Goal: Task Accomplishment & Management: Manage account settings

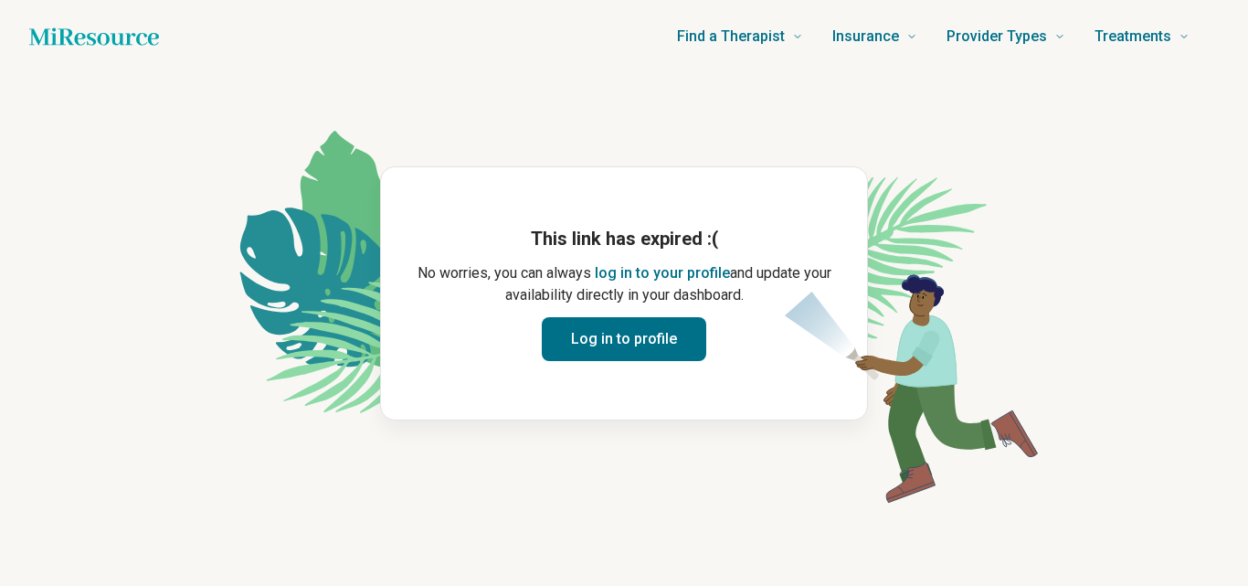
click at [642, 342] on button "Log in to profile" at bounding box center [624, 339] width 164 height 44
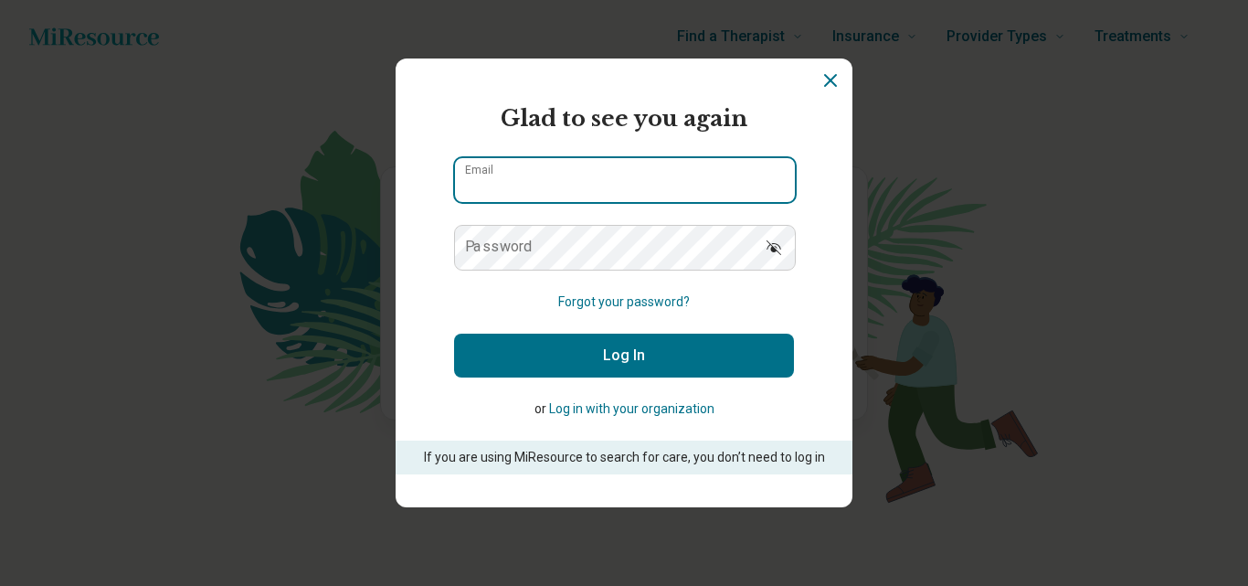
type input "**********"
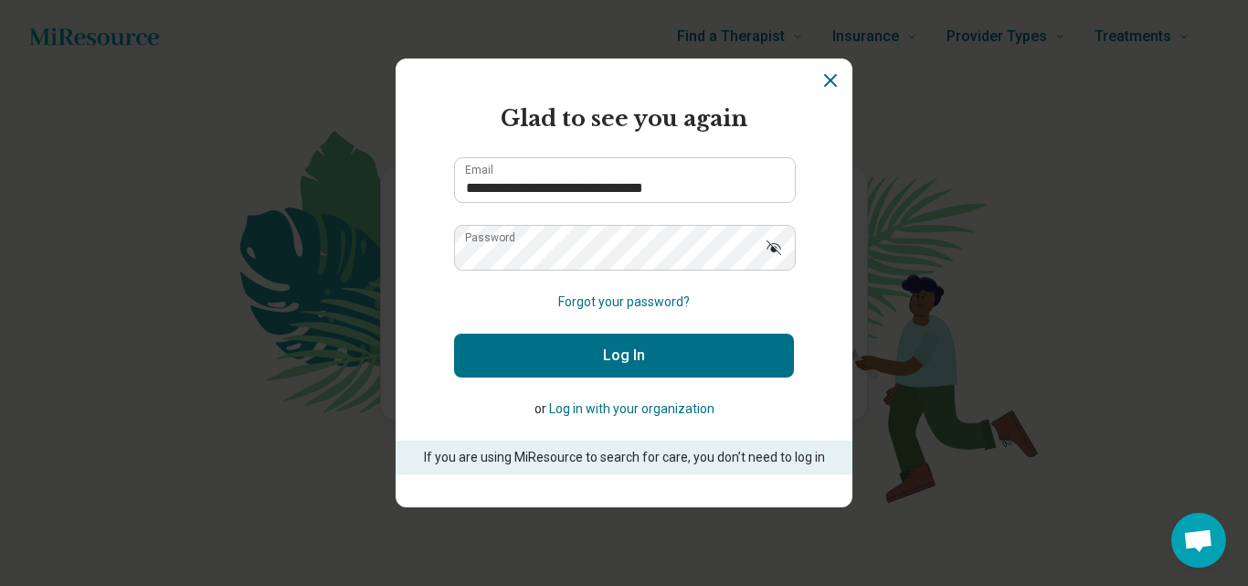
click at [642, 342] on button "Log In" at bounding box center [624, 356] width 340 height 44
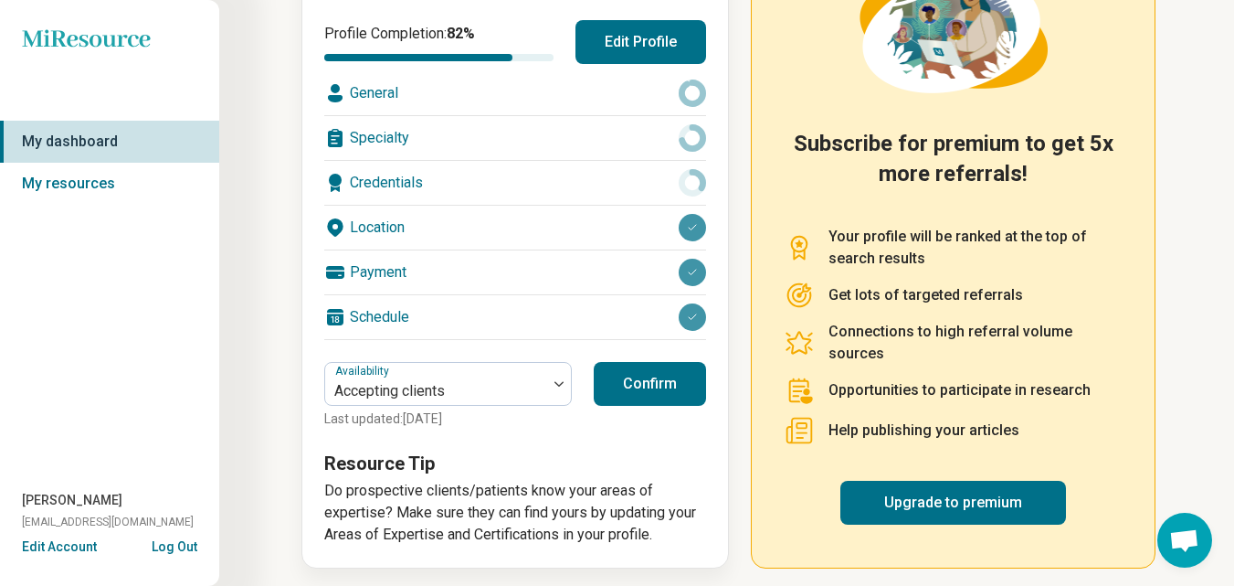
scroll to position [277, 0]
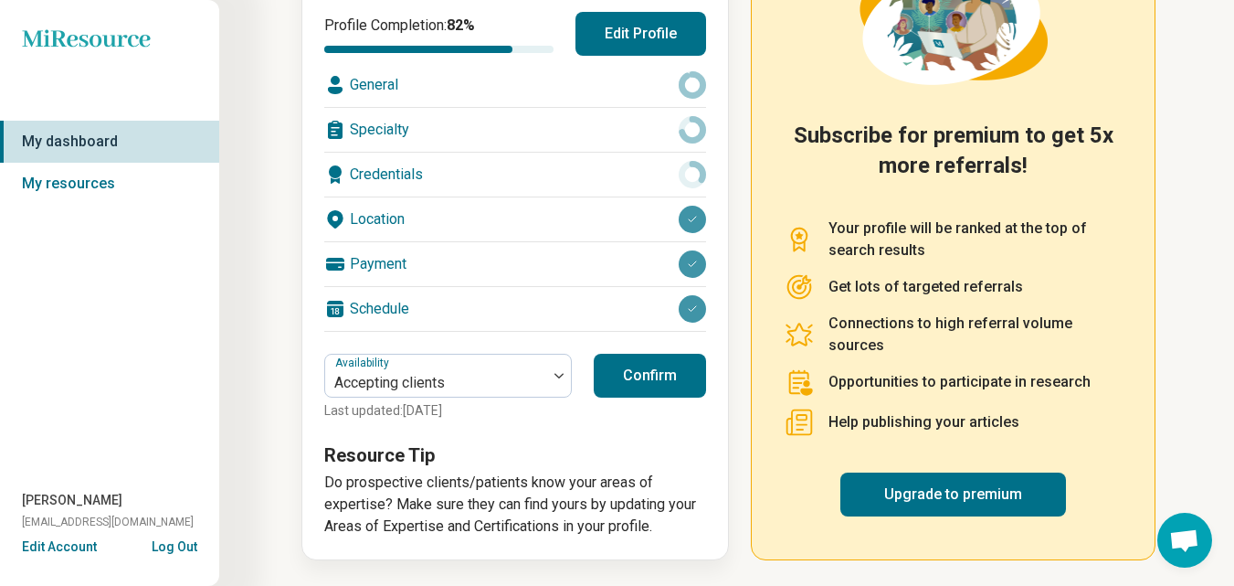
click at [665, 382] on button "Confirm" at bounding box center [650, 376] width 112 height 44
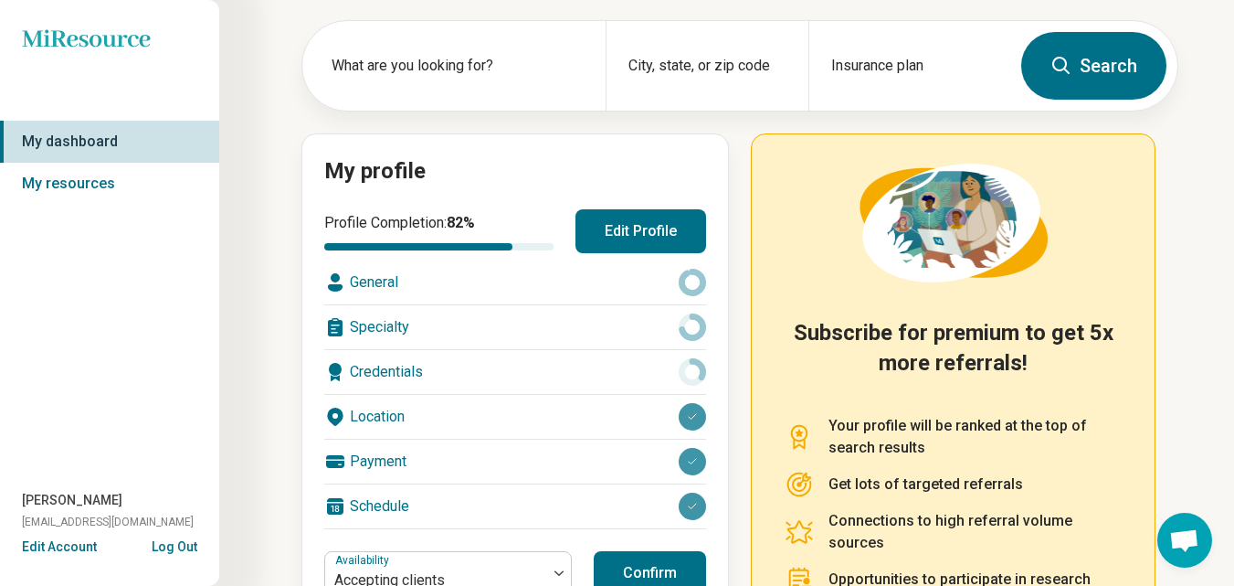
scroll to position [79, 0]
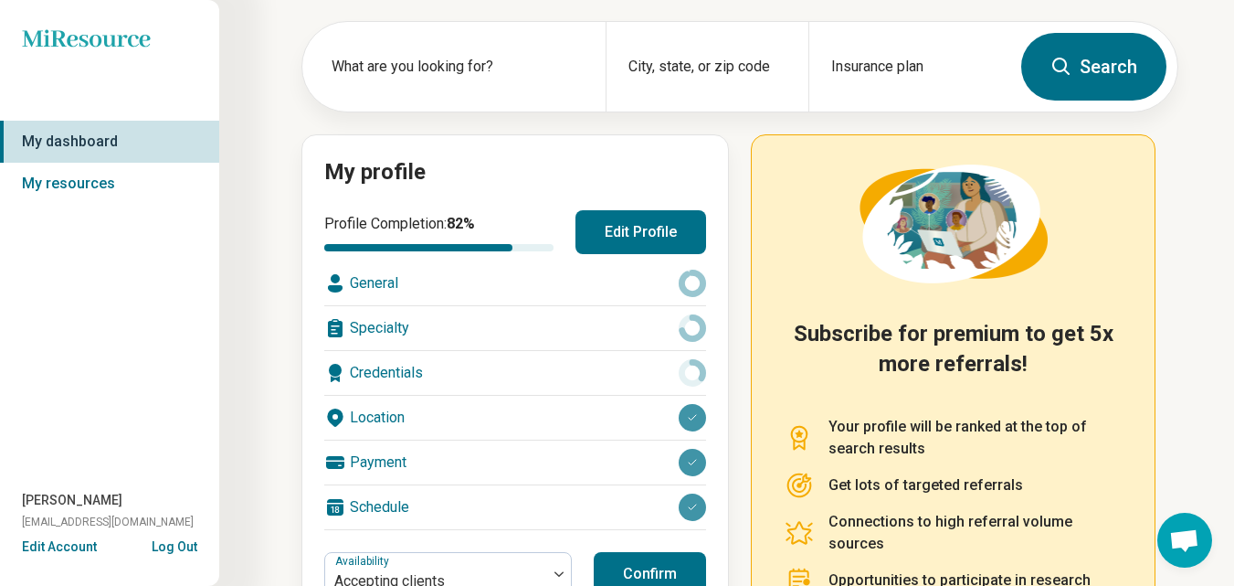
click at [395, 318] on div "Specialty" at bounding box center [515, 328] width 382 height 44
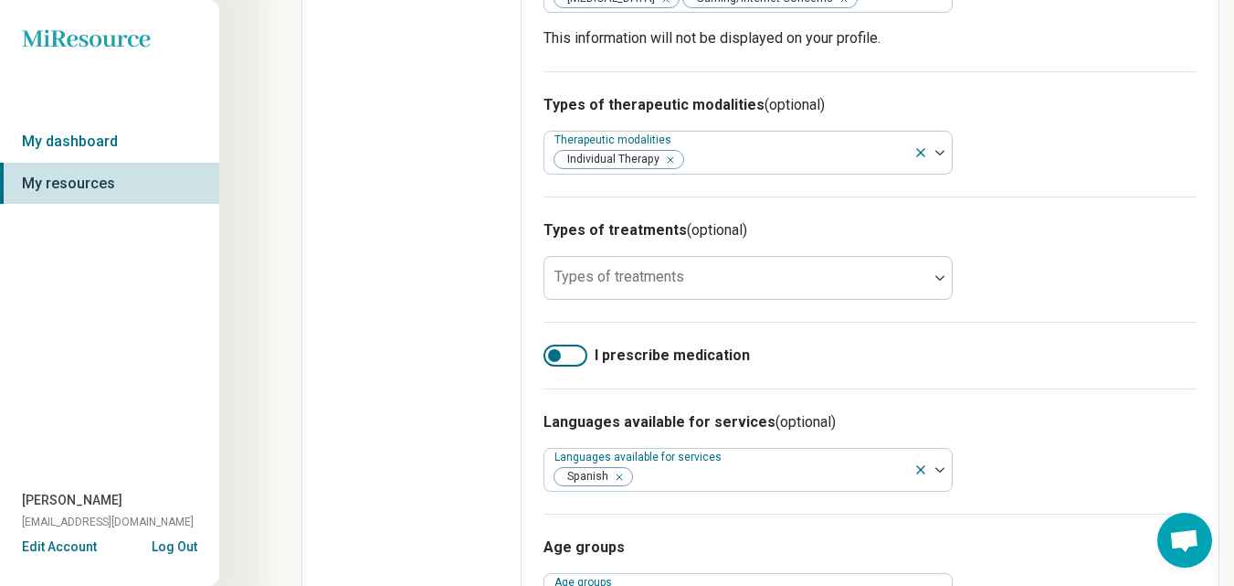
scroll to position [840, 0]
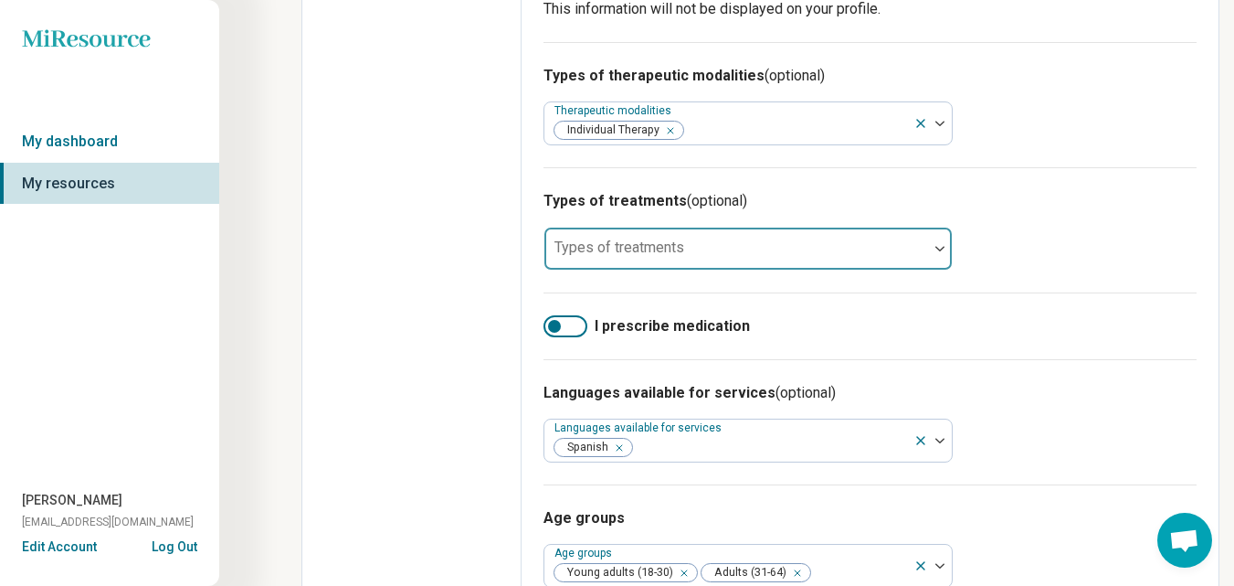
click at [927, 240] on div at bounding box center [737, 248] width 384 height 40
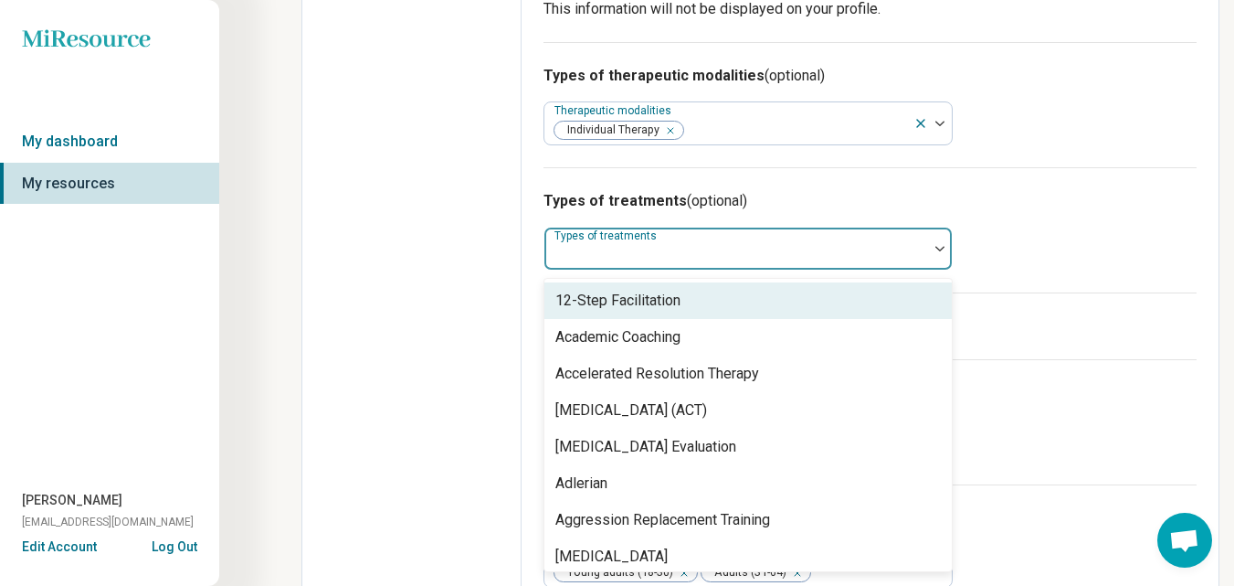
click at [1075, 241] on div "Types of treatments (optional) 104 results available. Use Up and Down to choose…" at bounding box center [870, 229] width 653 height 125
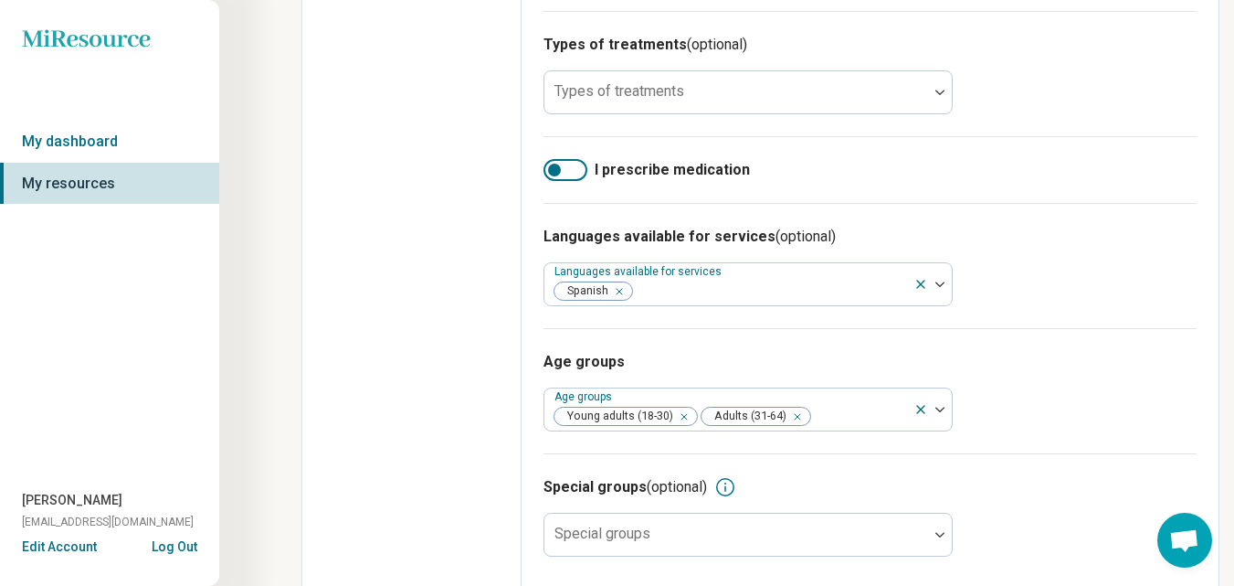
scroll to position [1012, 0]
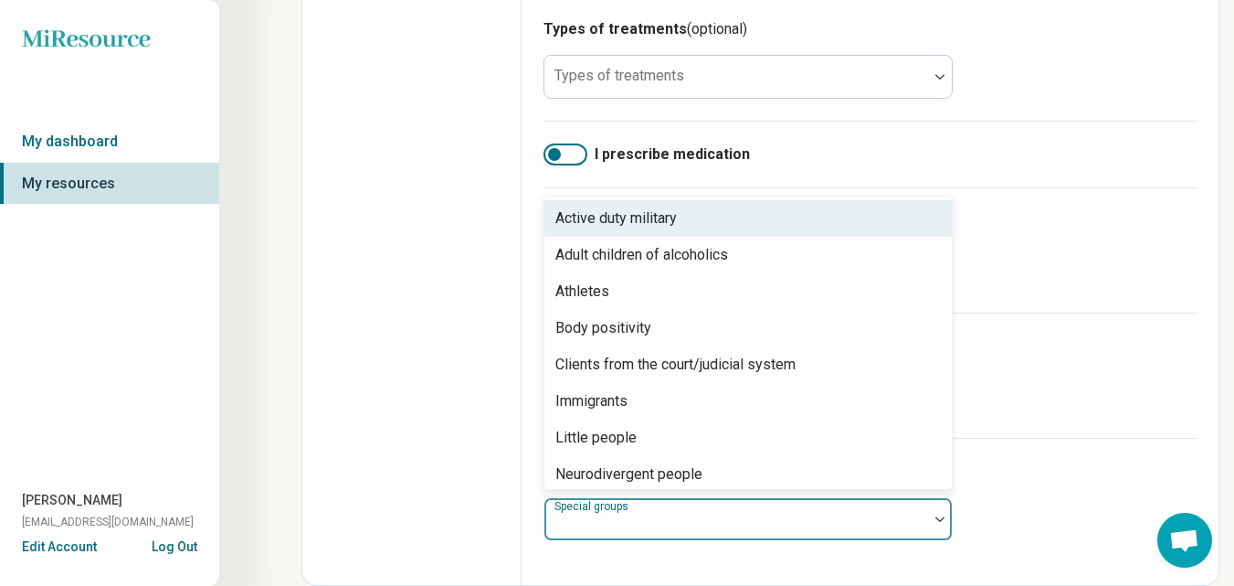
click at [936, 518] on img at bounding box center [940, 518] width 9 height 5
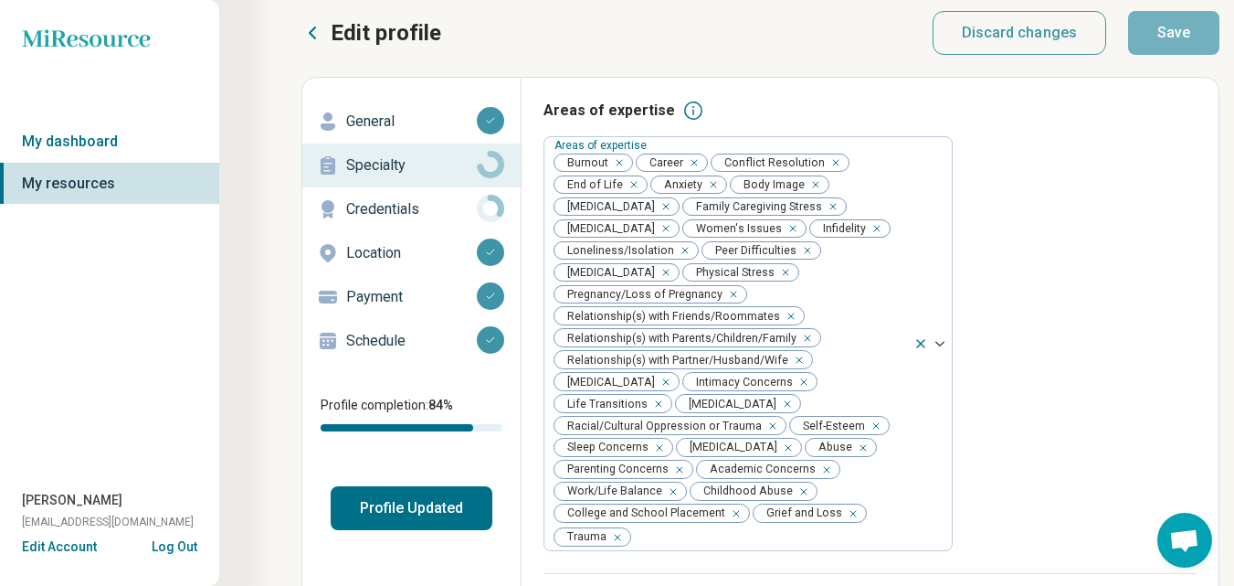
scroll to position [0, 0]
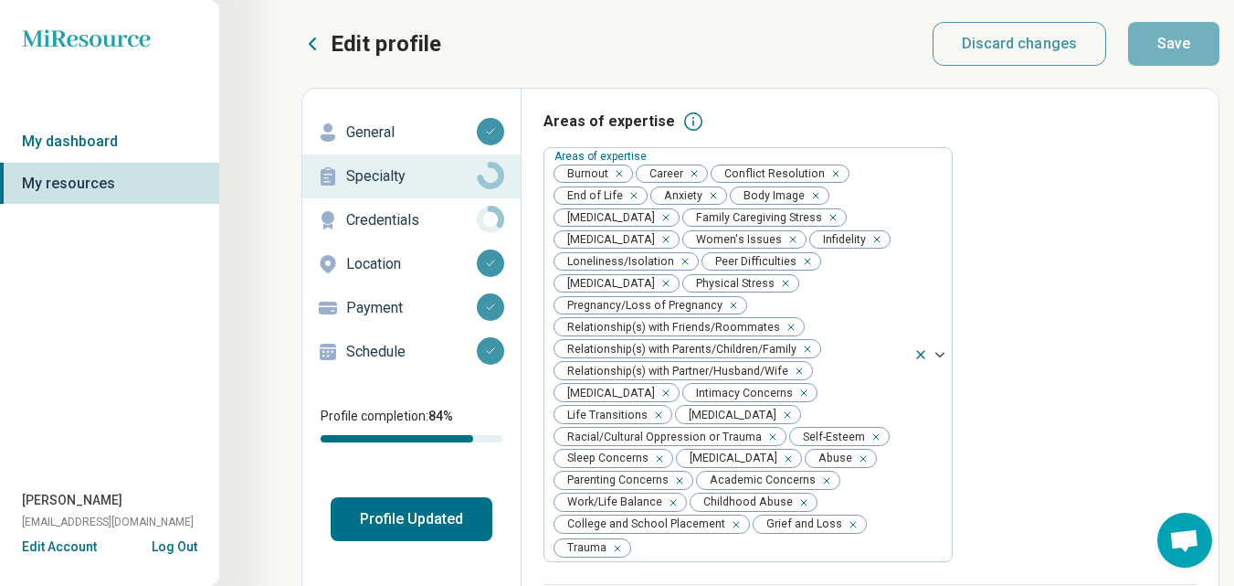
click at [412, 514] on button "Profile Updated" at bounding box center [412, 519] width 162 height 44
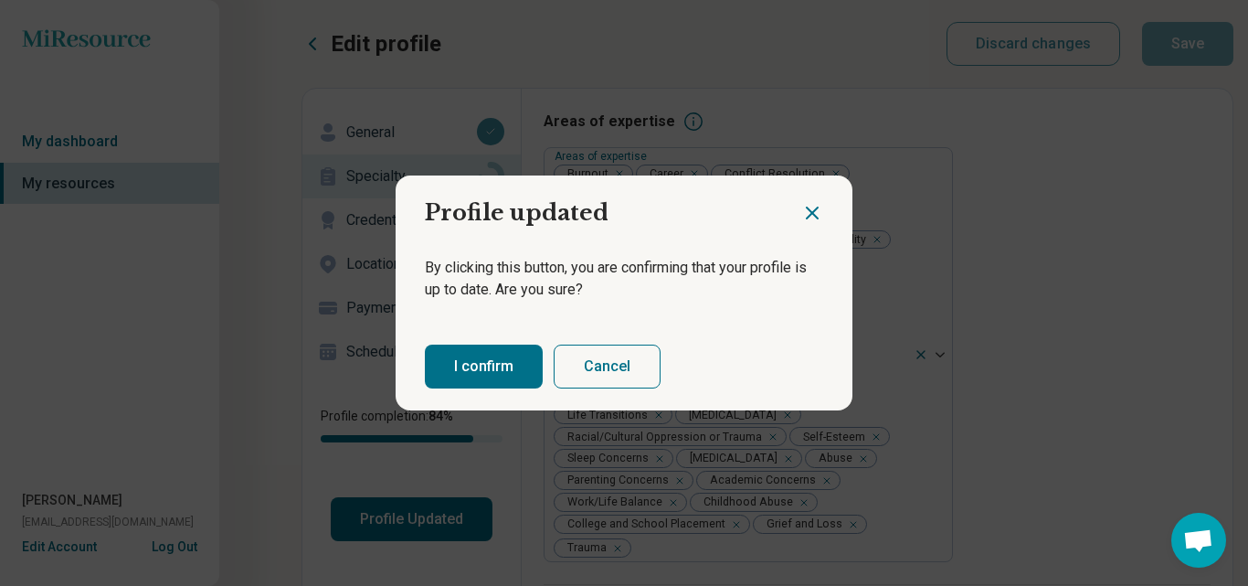
click at [485, 355] on button "I confirm" at bounding box center [484, 366] width 118 height 44
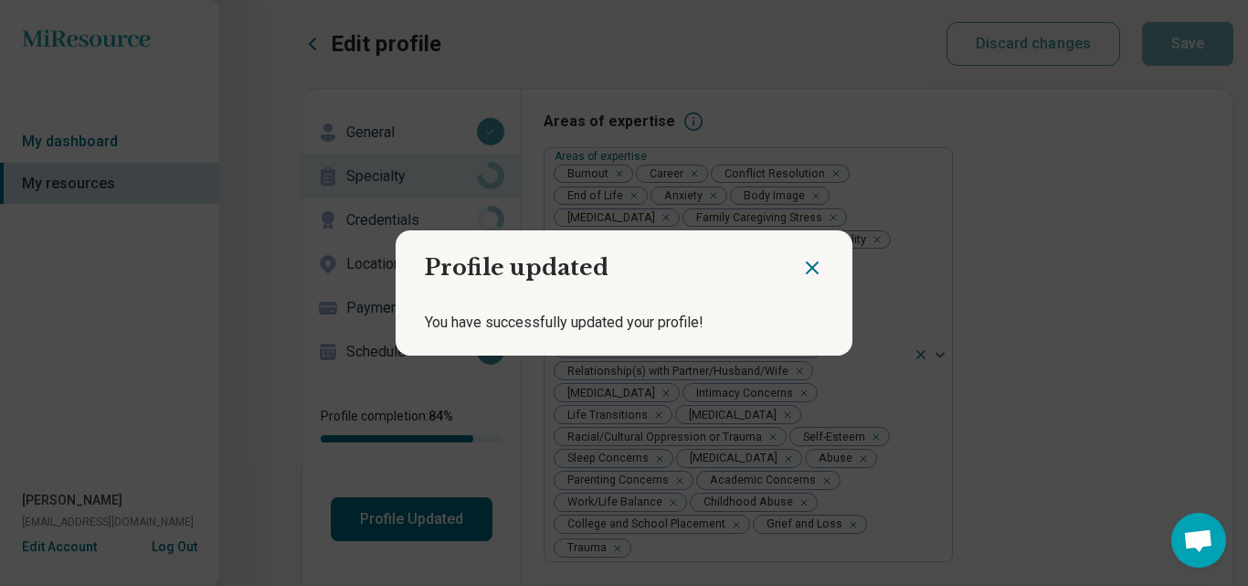
click at [801, 267] on icon "Close dialog" at bounding box center [812, 268] width 22 height 22
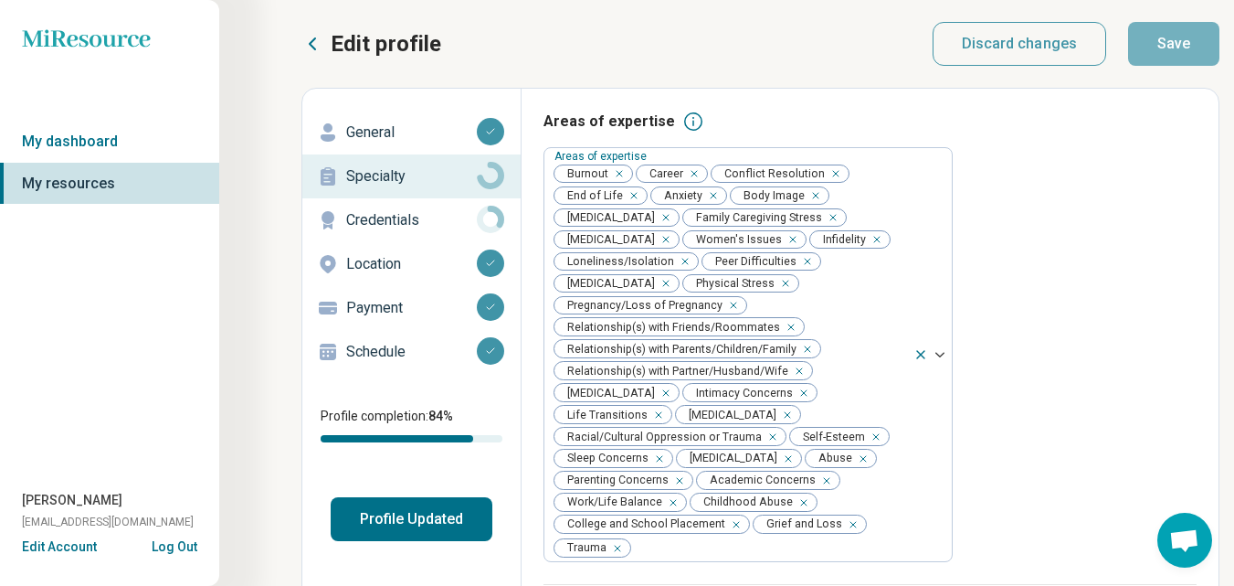
click at [399, 171] on p "Specialty" at bounding box center [411, 176] width 131 height 22
click at [365, 161] on link "Specialty" at bounding box center [411, 176] width 218 height 44
click at [442, 522] on button "Profile Updated" at bounding box center [412, 519] width 162 height 44
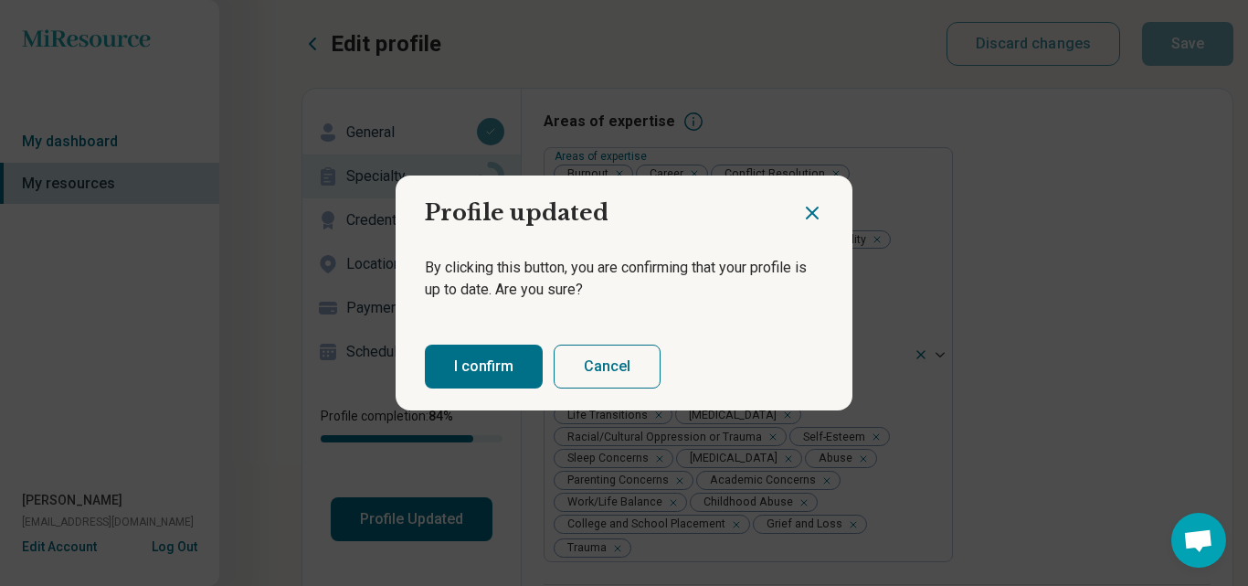
click at [490, 367] on button "I confirm" at bounding box center [484, 366] width 118 height 44
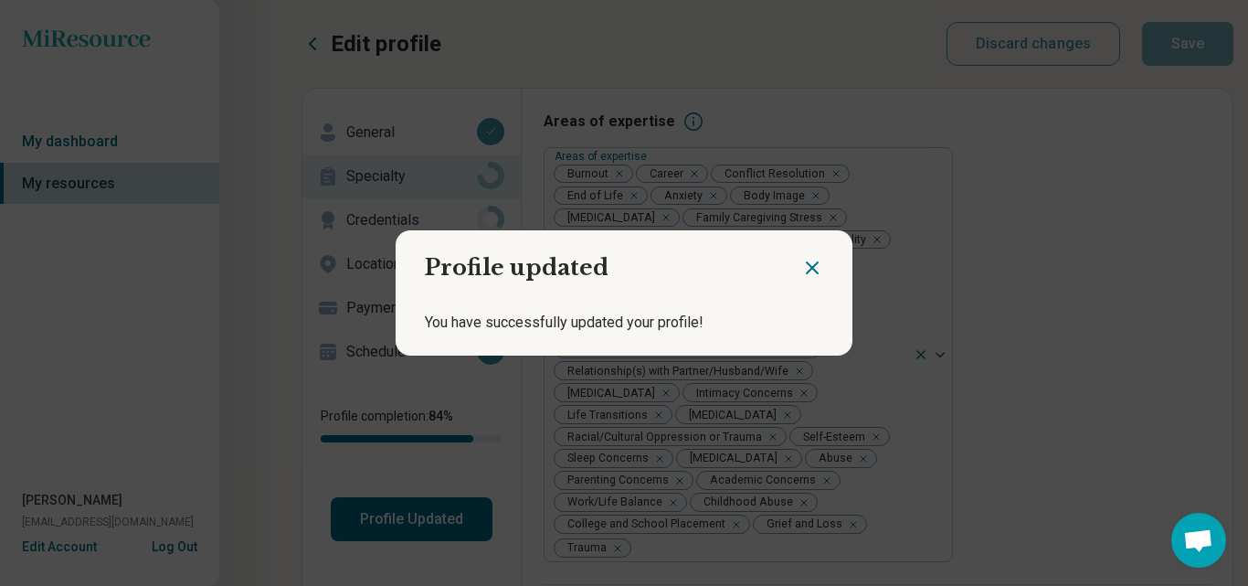
click at [807, 267] on icon "Close dialog" at bounding box center [812, 267] width 11 height 11
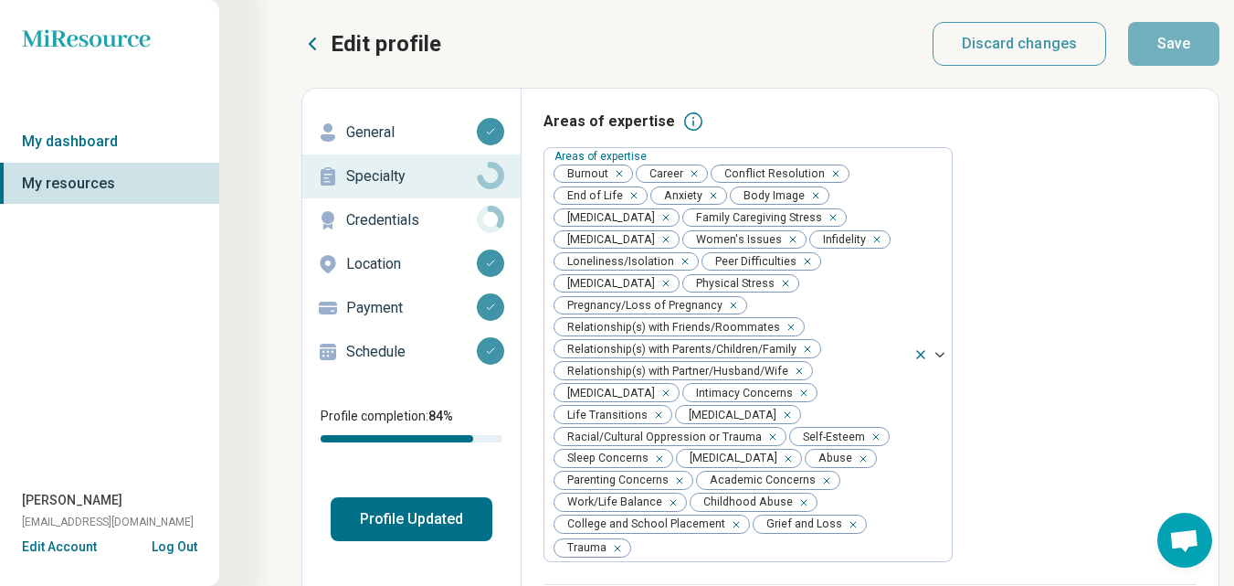
click at [417, 218] on p "Credentials" at bounding box center [411, 220] width 131 height 22
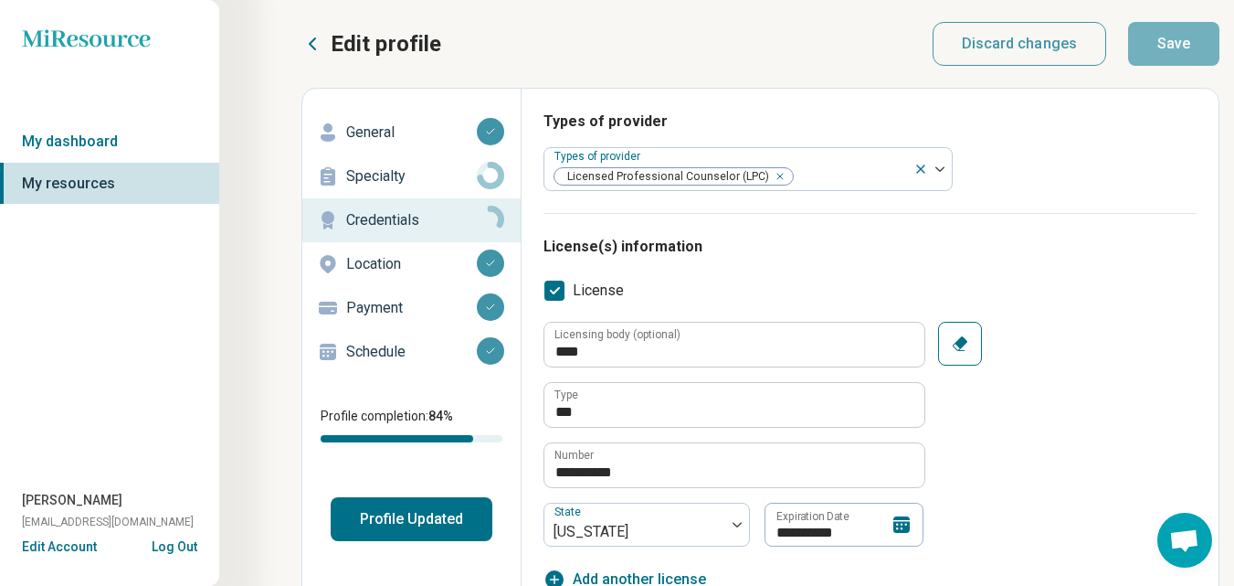
click at [427, 514] on button "Profile Updated" at bounding box center [412, 519] width 162 height 44
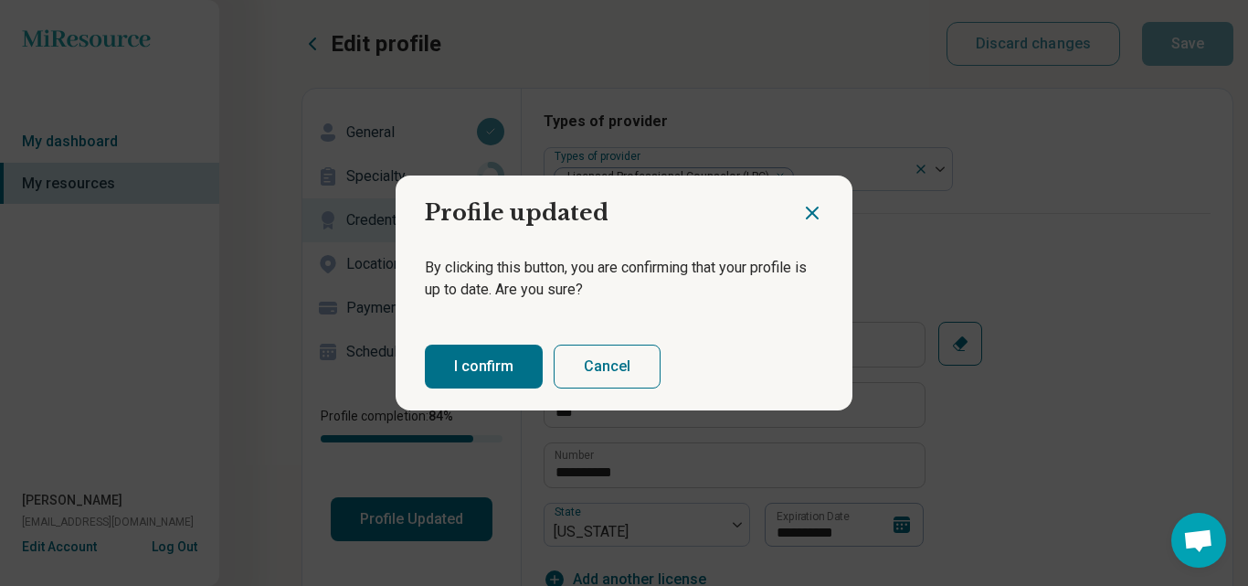
click at [500, 354] on button "I confirm" at bounding box center [484, 366] width 118 height 44
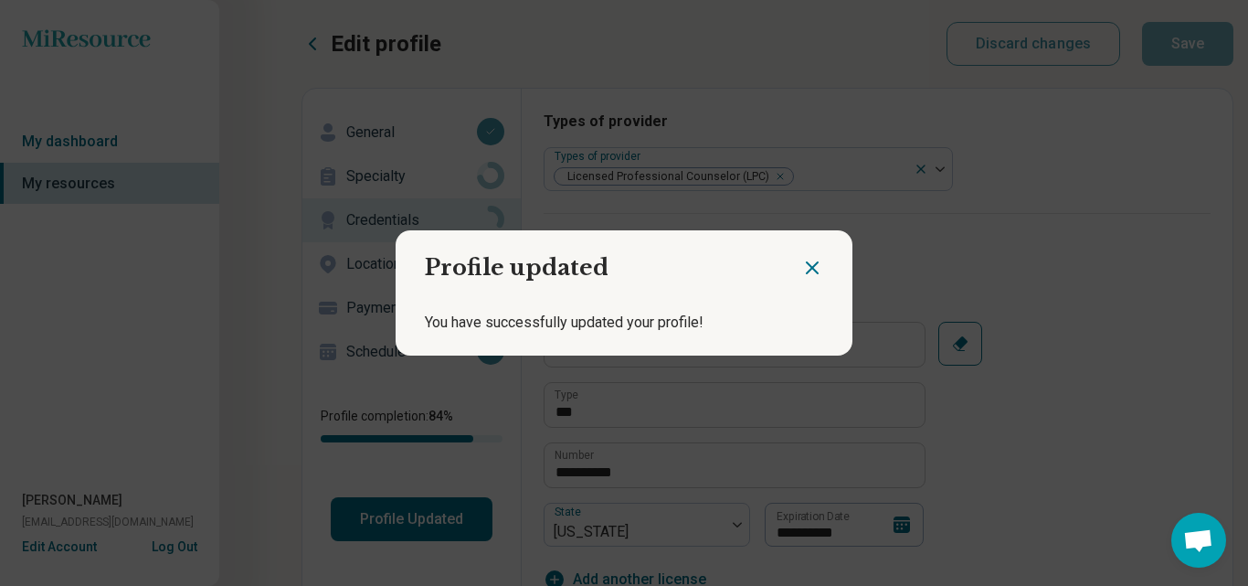
click at [808, 271] on icon "Close dialog" at bounding box center [812, 268] width 22 height 22
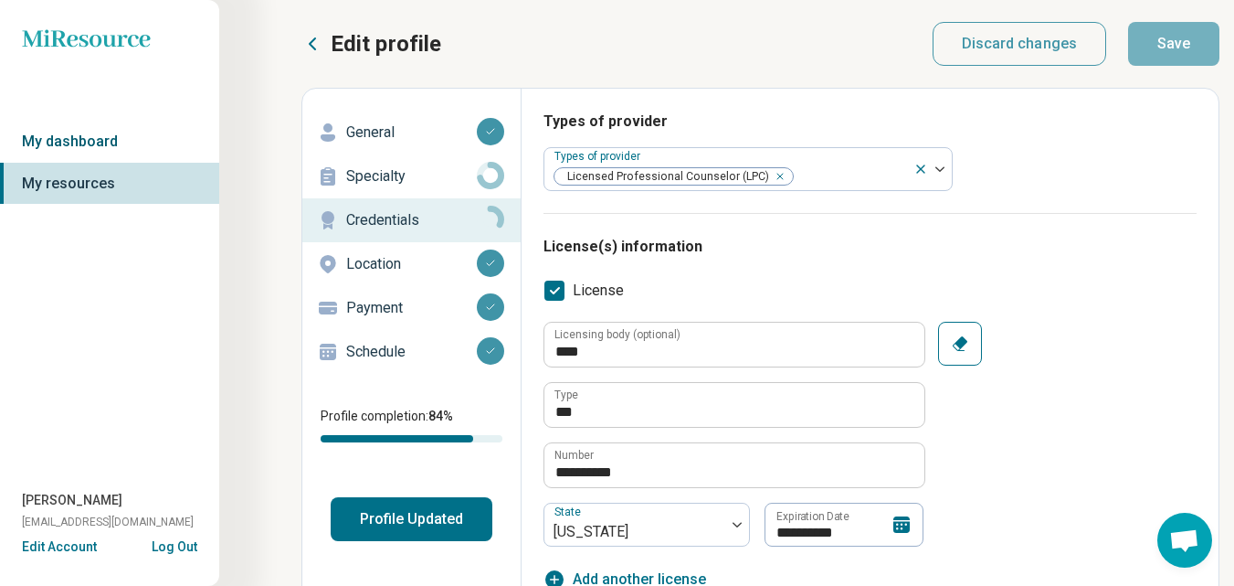
click at [117, 143] on link "My dashboard" at bounding box center [109, 142] width 219 height 42
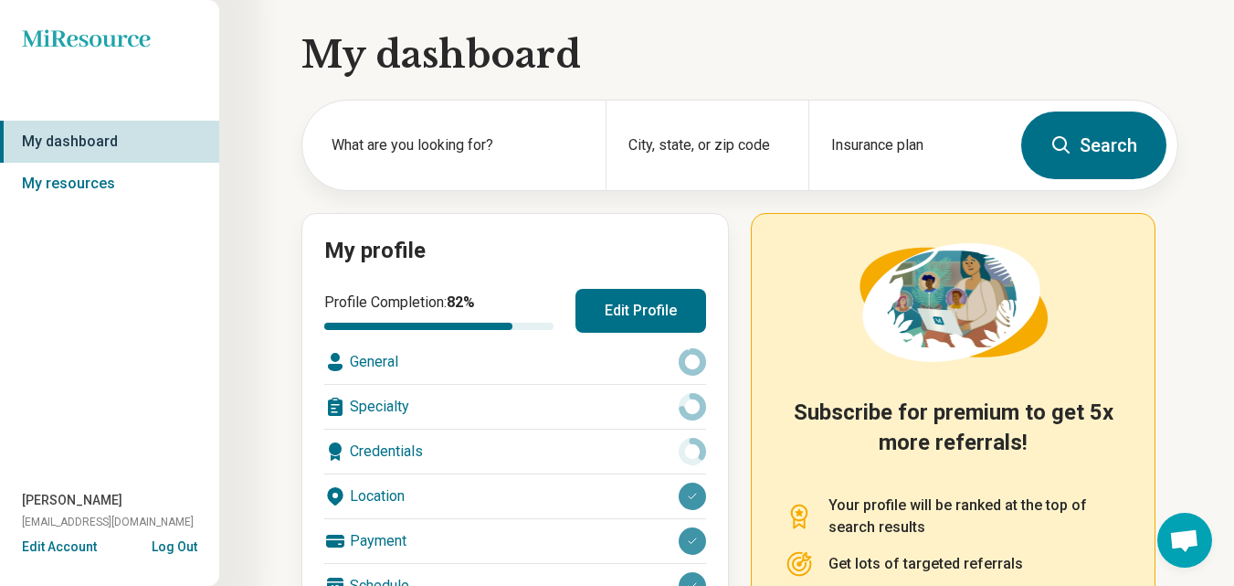
click at [185, 552] on button "Log Out" at bounding box center [175, 544] width 46 height 15
